Goal: Check status: Check status

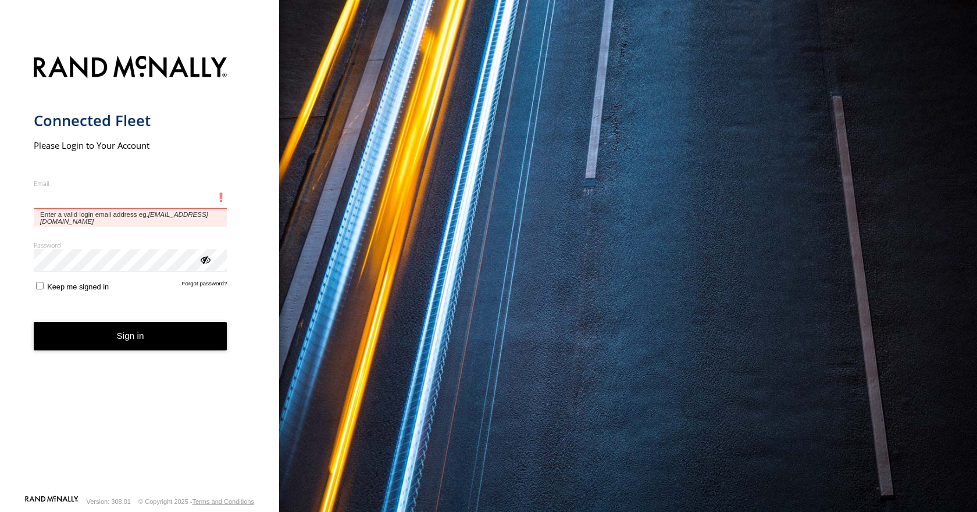
type input "**********"
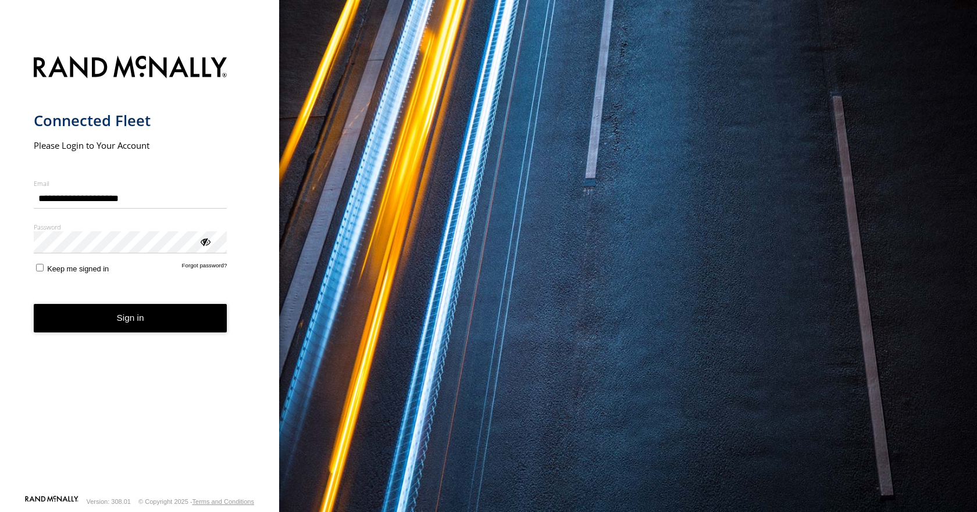
click at [137, 330] on button "Sign in" at bounding box center [131, 318] width 194 height 28
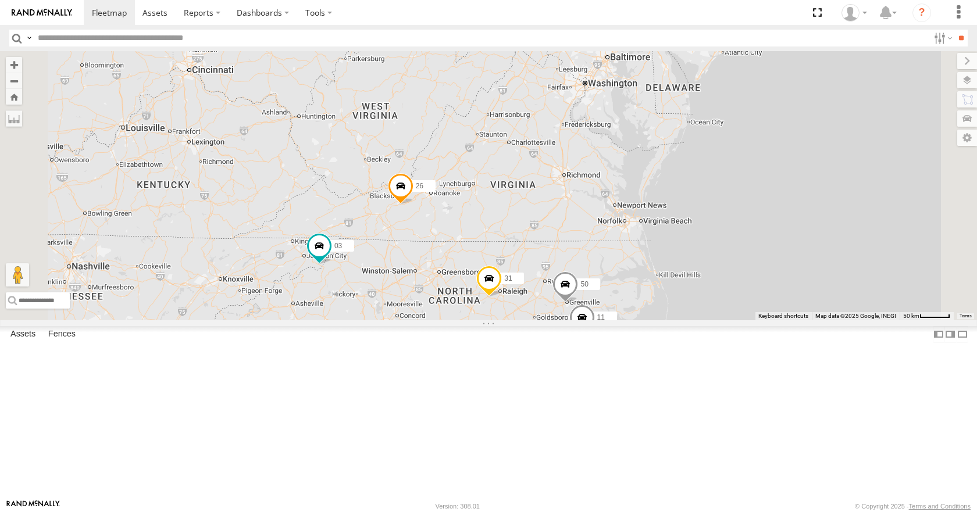
drag, startPoint x: 694, startPoint y: 276, endPoint x: 659, endPoint y: 308, distance: 47.7
click at [659, 308] on div "35 14 04 26 31 03 08 11 50" at bounding box center [488, 185] width 977 height 269
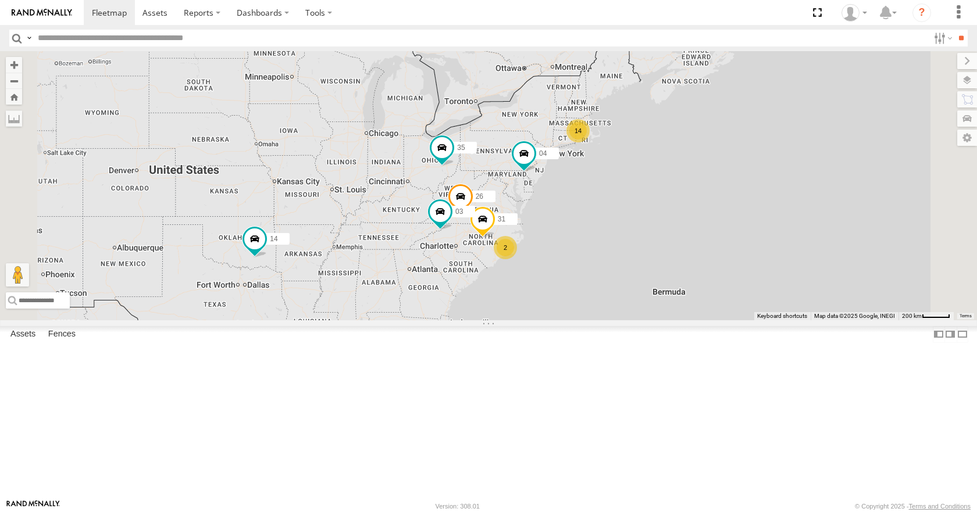
drag, startPoint x: 595, startPoint y: 363, endPoint x: 568, endPoint y: 363, distance: 27.3
click at [568, 320] on div "14 35 14 04 2 26 31 03" at bounding box center [488, 185] width 977 height 269
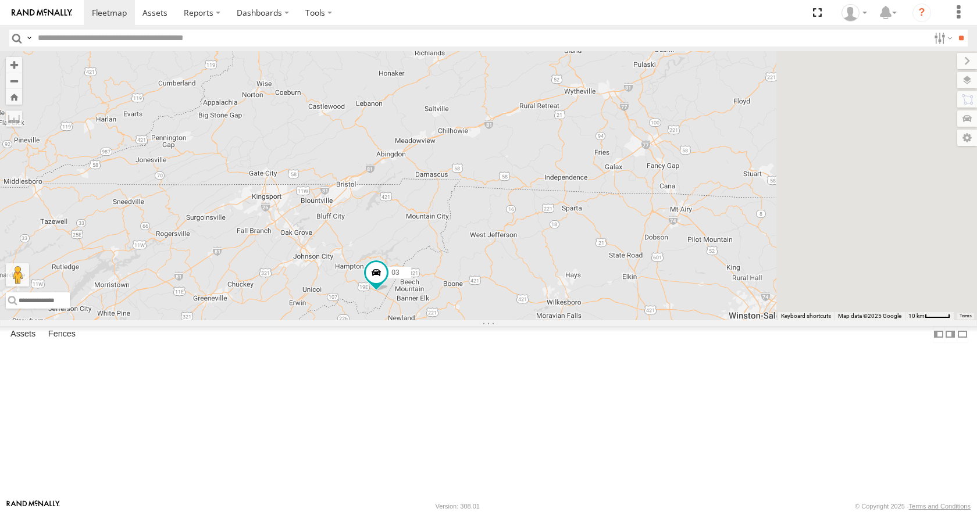
drag, startPoint x: 800, startPoint y: 311, endPoint x: 611, endPoint y: 326, distance: 189.6
click at [611, 320] on div "35 14 04 26 31 03 08 11 50" at bounding box center [488, 185] width 977 height 269
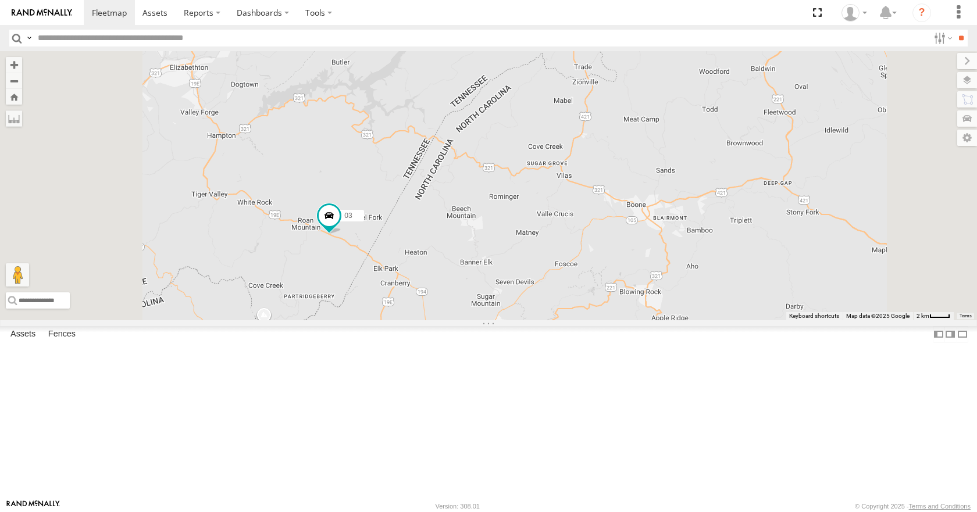
drag, startPoint x: 511, startPoint y: 372, endPoint x: 558, endPoint y: 308, distance: 79.4
click at [558, 308] on div "35 14 04 26 31 03 08 11 50" at bounding box center [488, 185] width 977 height 269
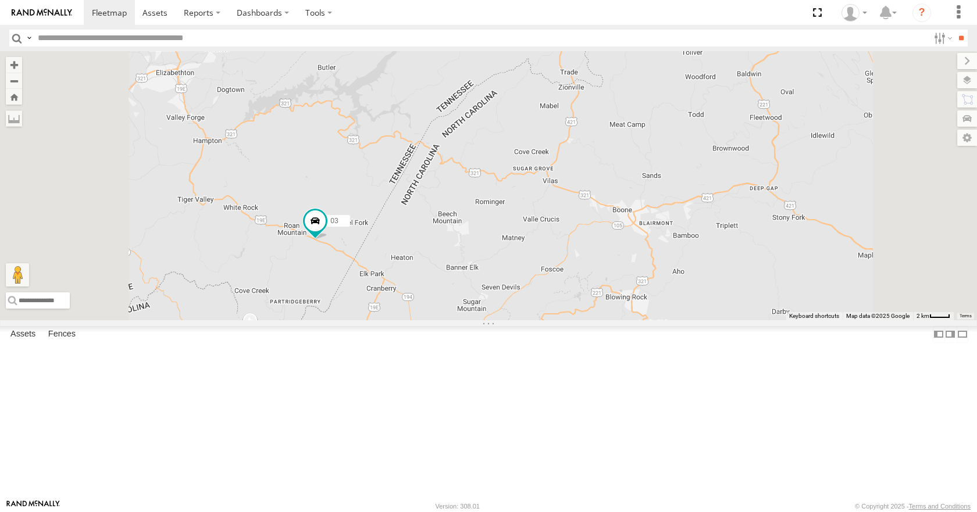
drag, startPoint x: 554, startPoint y: 305, endPoint x: 541, endPoint y: 311, distance: 14.4
click at [541, 311] on div "35 14 04 26 31 03 08 11 50" at bounding box center [488, 185] width 977 height 269
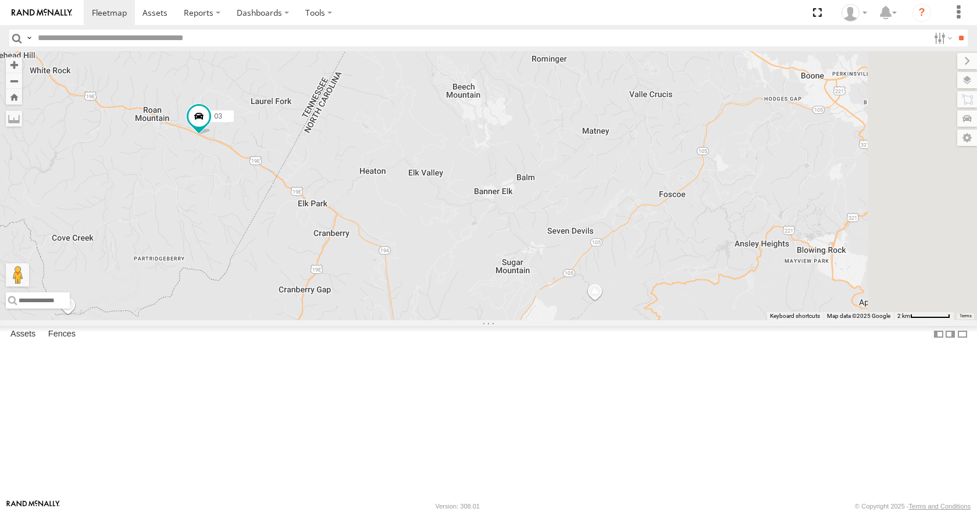
drag, startPoint x: 525, startPoint y: 293, endPoint x: 489, endPoint y: 302, distance: 37.2
click at [489, 302] on div "35 14 04 26 31 03 08 11 50" at bounding box center [488, 185] width 977 height 269
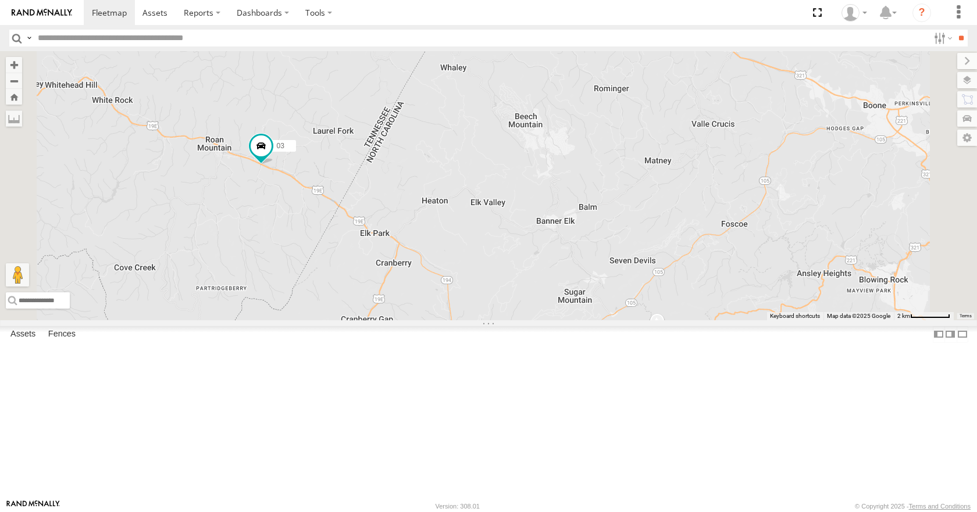
drag, startPoint x: 366, startPoint y: 238, endPoint x: 450, endPoint y: 260, distance: 87.2
click at [450, 260] on div "35 14 04 26 31 03 08 11 50" at bounding box center [488, 185] width 977 height 269
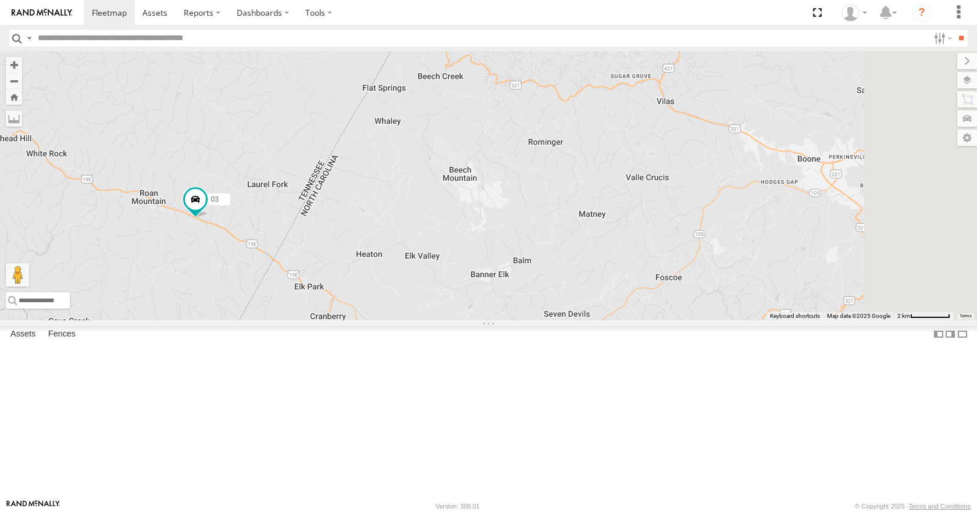
drag, startPoint x: 587, startPoint y: 356, endPoint x: 515, endPoint y: 408, distance: 88.6
click at [515, 320] on div "35 14 04 26 31 03 08 11 50" at bounding box center [488, 185] width 977 height 269
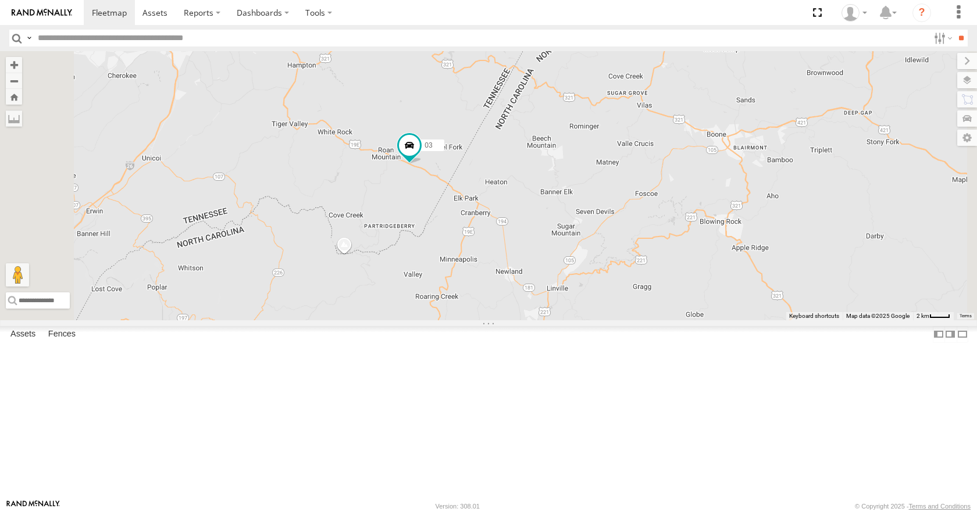
drag, startPoint x: 637, startPoint y: 353, endPoint x: 762, endPoint y: 247, distance: 164.3
click at [762, 247] on div "35 14 04 26 31 03 08 11 50" at bounding box center [488, 185] width 977 height 269
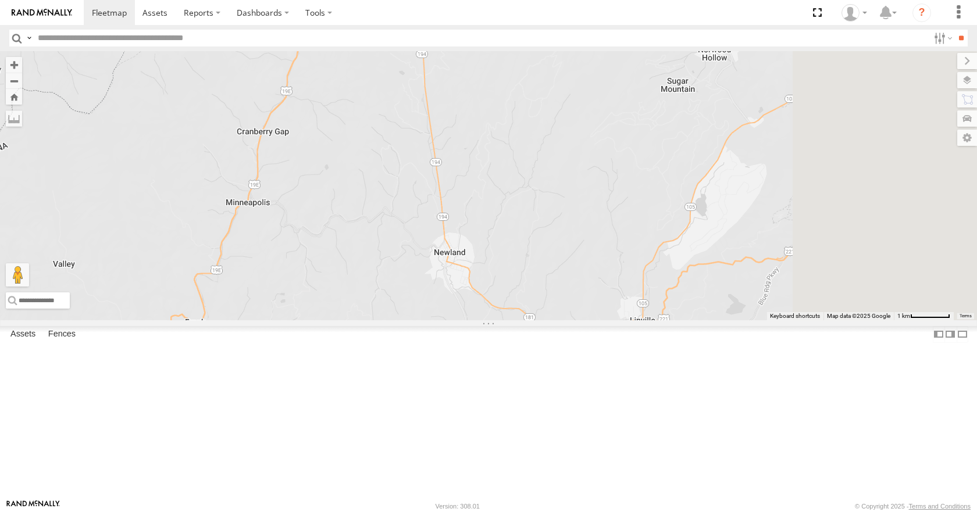
drag, startPoint x: 643, startPoint y: 324, endPoint x: 523, endPoint y: 227, distance: 153.4
click at [523, 227] on div "35 14 04 26 31 03 08 11 50" at bounding box center [488, 185] width 977 height 269
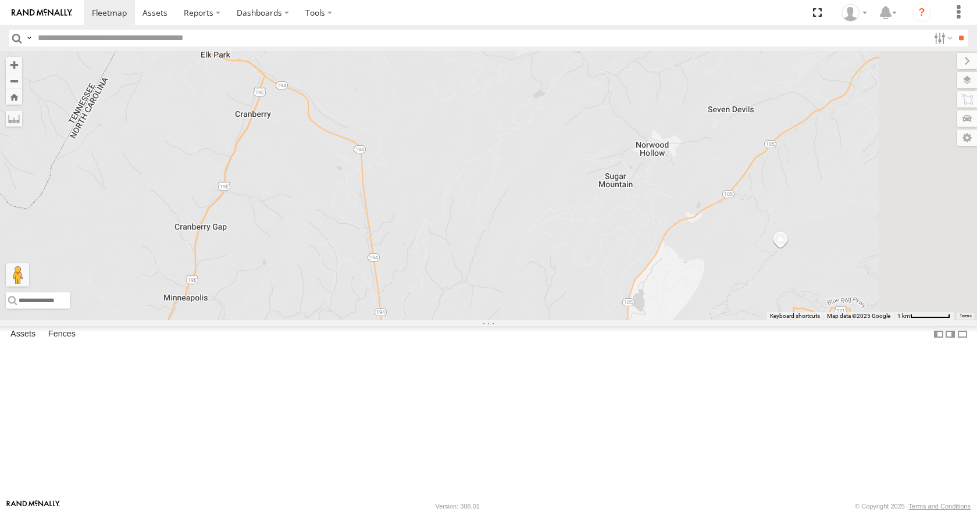
drag, startPoint x: 523, startPoint y: 227, endPoint x: 466, endPoint y: 328, distance: 115.9
click at [466, 320] on div "35 14 04 26 31 03 08 11 50" at bounding box center [488, 185] width 977 height 269
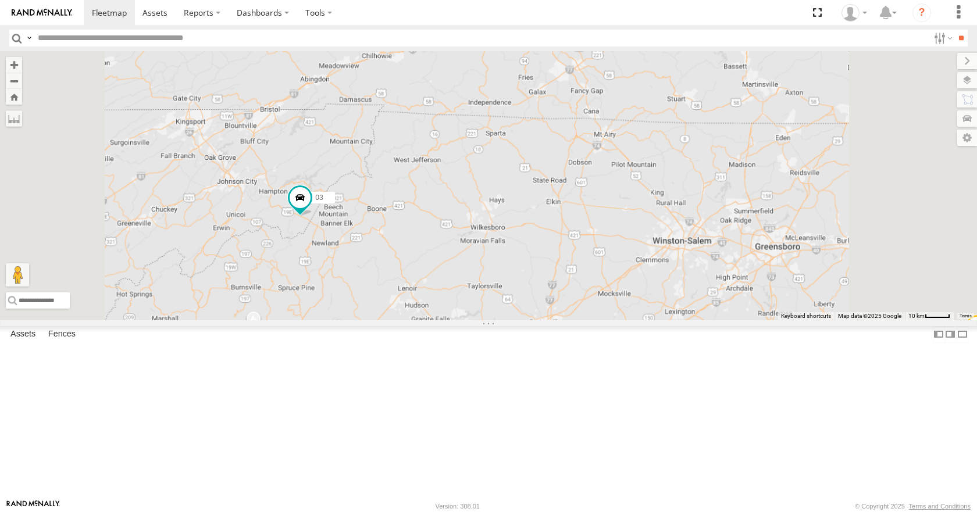
drag, startPoint x: 520, startPoint y: 206, endPoint x: 522, endPoint y: 217, distance: 10.5
click at [522, 217] on div "35 14 04 26 31 03 08 11 50" at bounding box center [488, 185] width 977 height 269
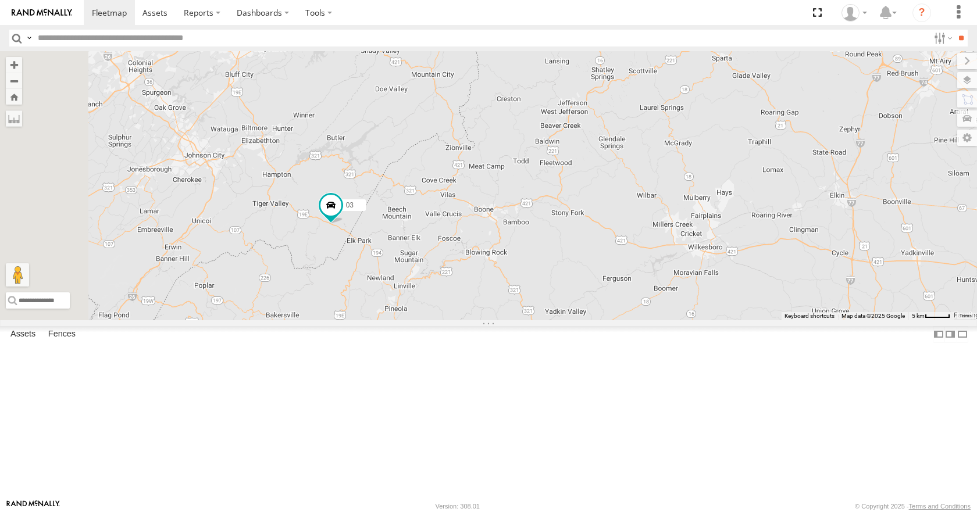
drag, startPoint x: 391, startPoint y: 274, endPoint x: 510, endPoint y: 334, distance: 133.4
click at [510, 320] on div "35 14 04 26 31 03 08 11 50" at bounding box center [488, 185] width 977 height 269
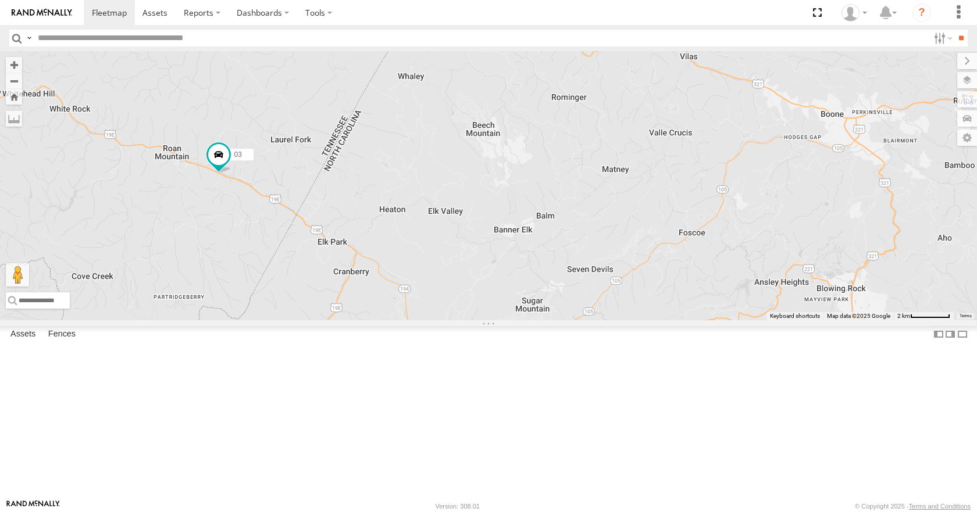
drag, startPoint x: 522, startPoint y: 352, endPoint x: 466, endPoint y: 323, distance: 62.7
click at [466, 320] on div "35 14 04 26 31 03 08 11 50" at bounding box center [488, 185] width 977 height 269
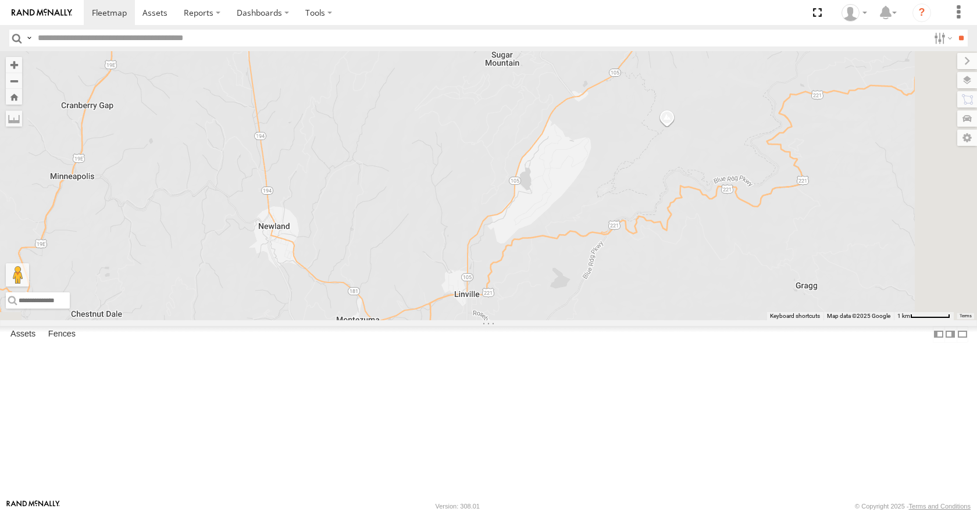
drag, startPoint x: 679, startPoint y: 427, endPoint x: 472, endPoint y: 165, distance: 333.8
click at [472, 165] on div "35 14 04 26 31 03 08 11 50" at bounding box center [488, 185] width 977 height 269
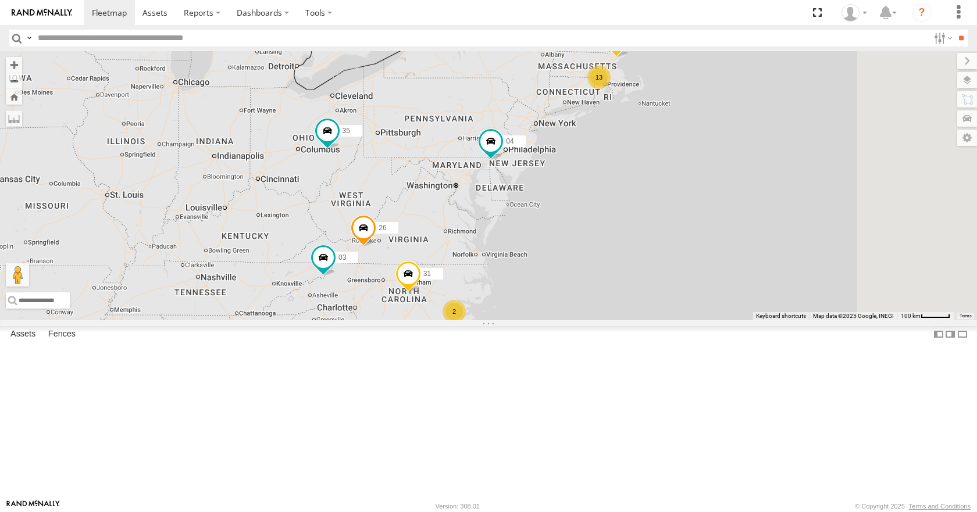
drag, startPoint x: 641, startPoint y: 160, endPoint x: 558, endPoint y: 251, distance: 123.5
click at [558, 251] on div "35 14 04 26 31 03 08 13 2" at bounding box center [488, 185] width 977 height 269
